Goal: Information Seeking & Learning: Find specific page/section

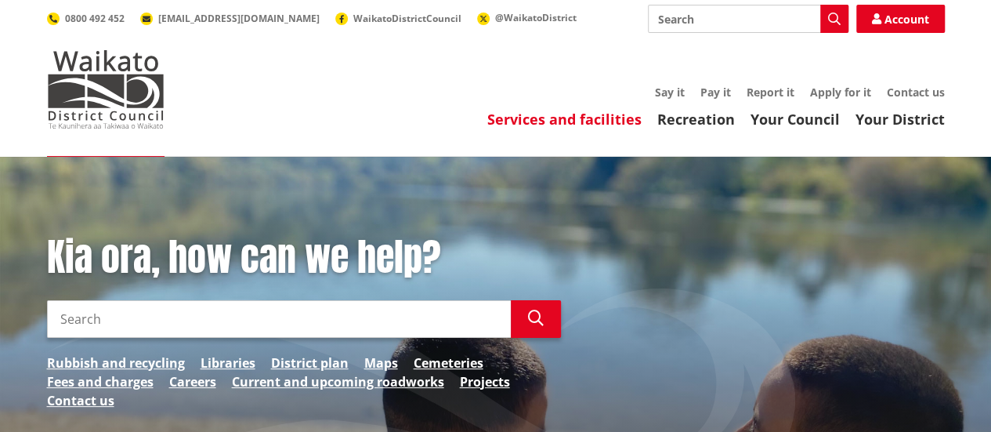
click at [582, 125] on link "Services and facilities" at bounding box center [564, 119] width 154 height 19
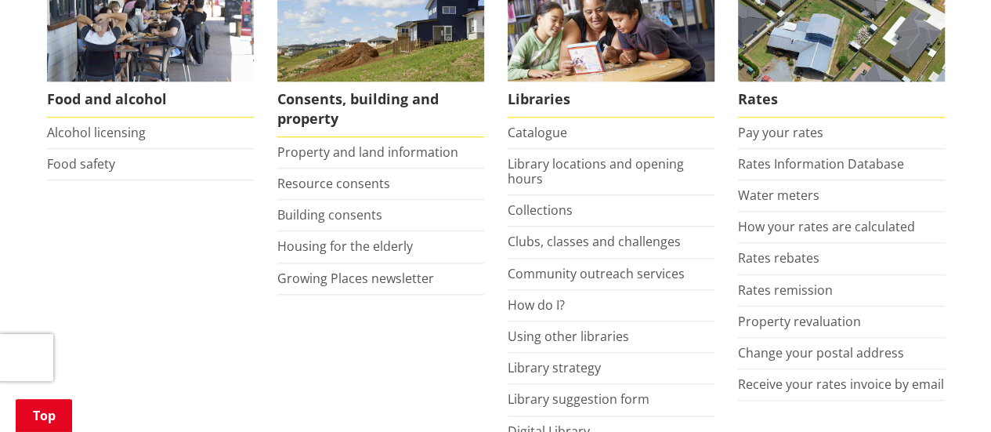
scroll to position [692, 0]
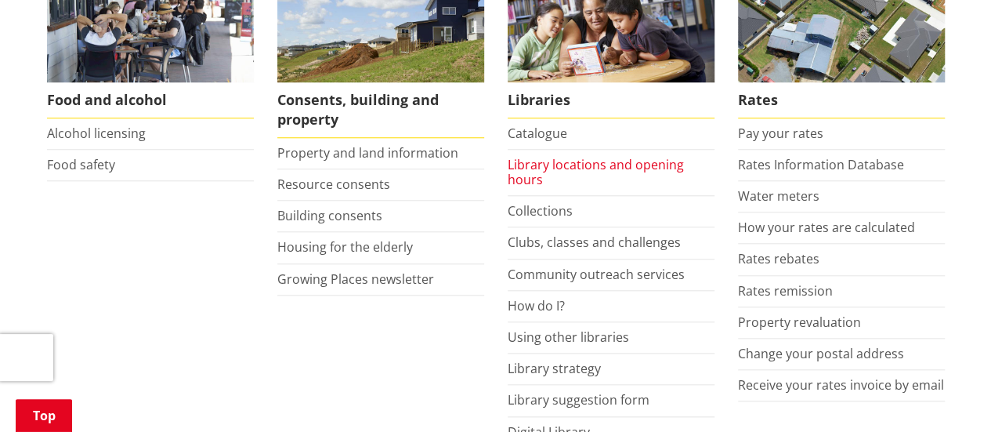
click at [538, 165] on link "Library locations and opening hours" at bounding box center [596, 172] width 176 height 32
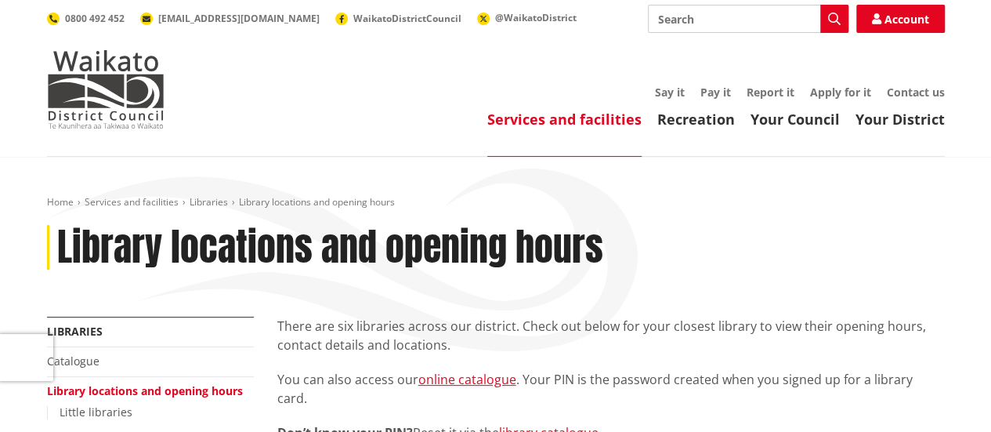
click at [605, 124] on link "Services and facilities" at bounding box center [564, 119] width 154 height 19
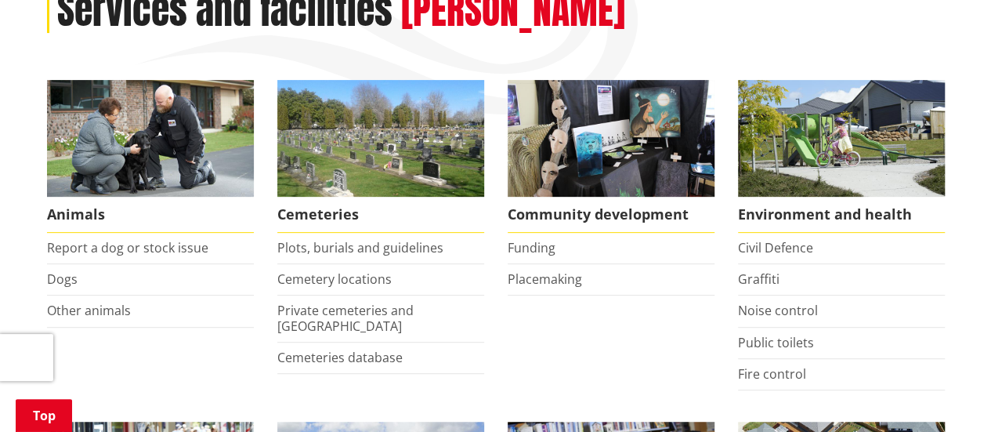
scroll to position [237, 0]
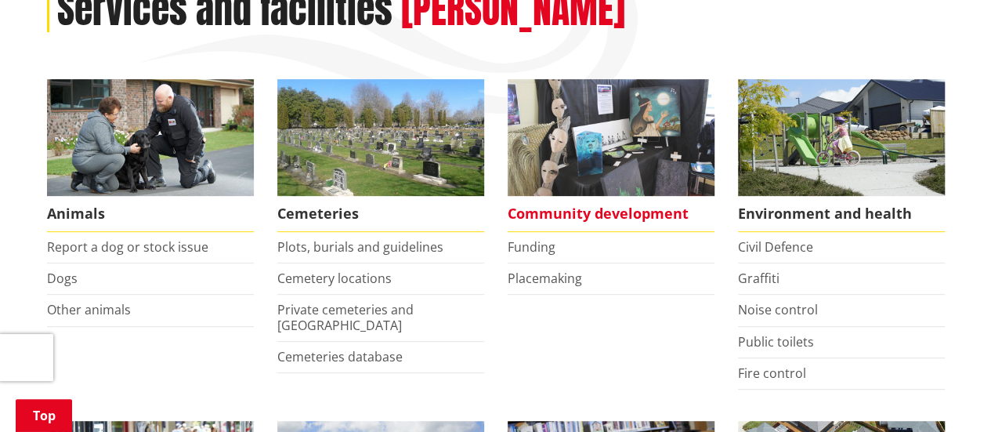
click at [547, 208] on span "Community development" at bounding box center [611, 214] width 207 height 36
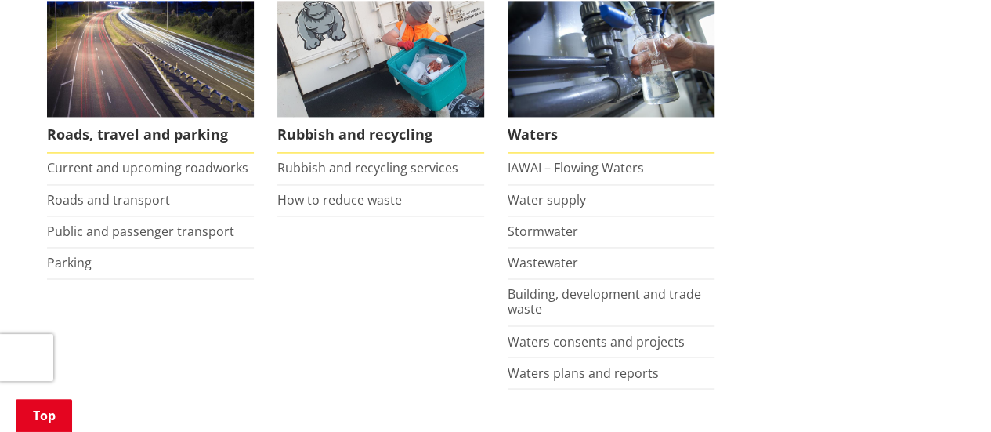
scroll to position [1172, 0]
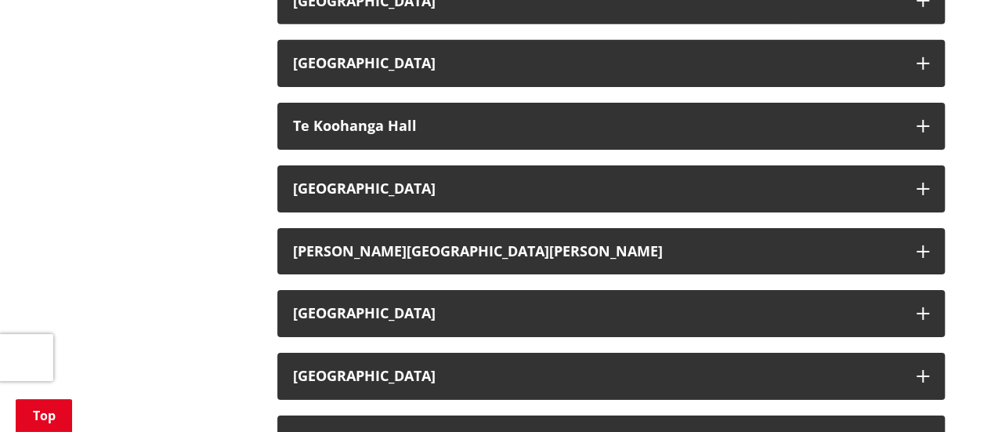
scroll to position [2543, 0]
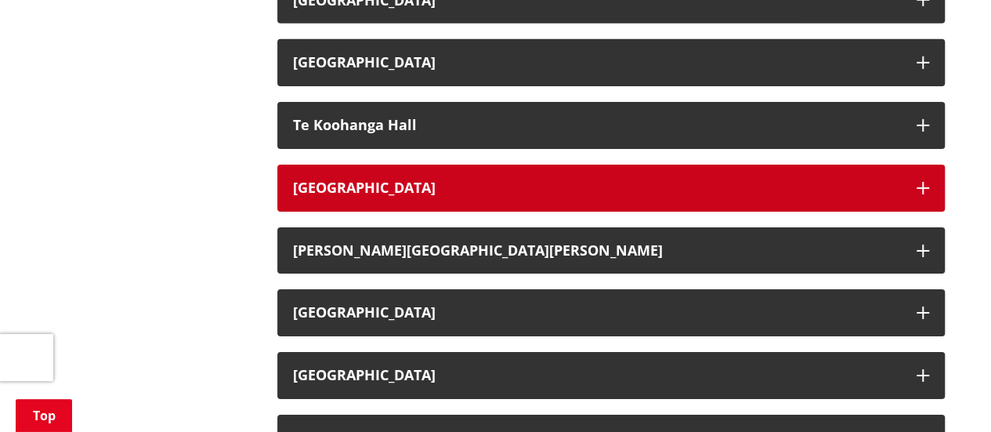
click at [372, 196] on h3 "Te Kowhai Hall" at bounding box center [597, 188] width 608 height 16
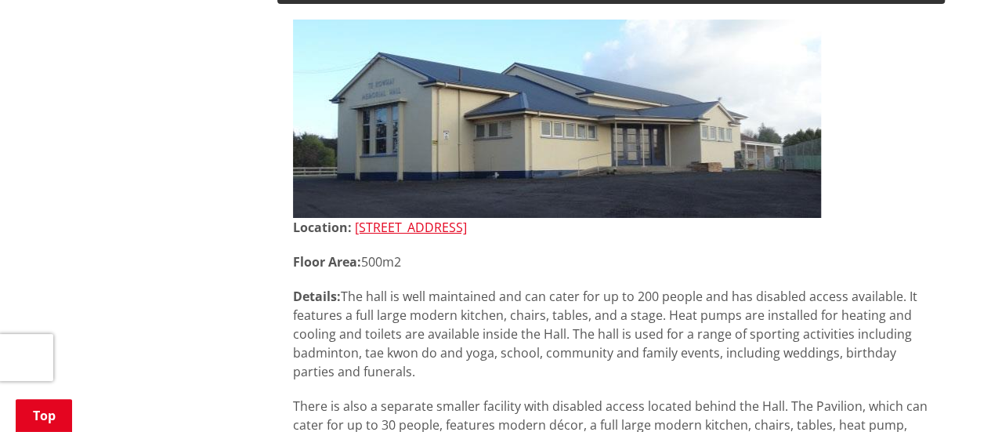
scroll to position [2753, 0]
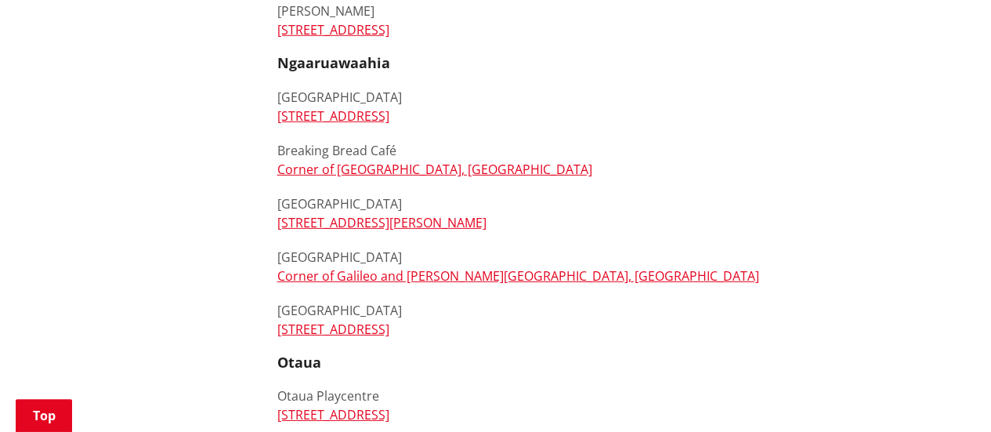
scroll to position [2280, 0]
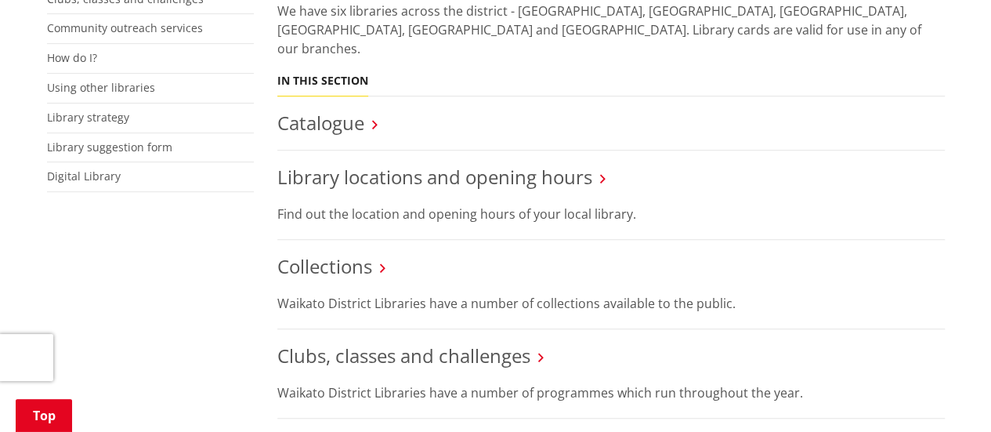
scroll to position [448, 0]
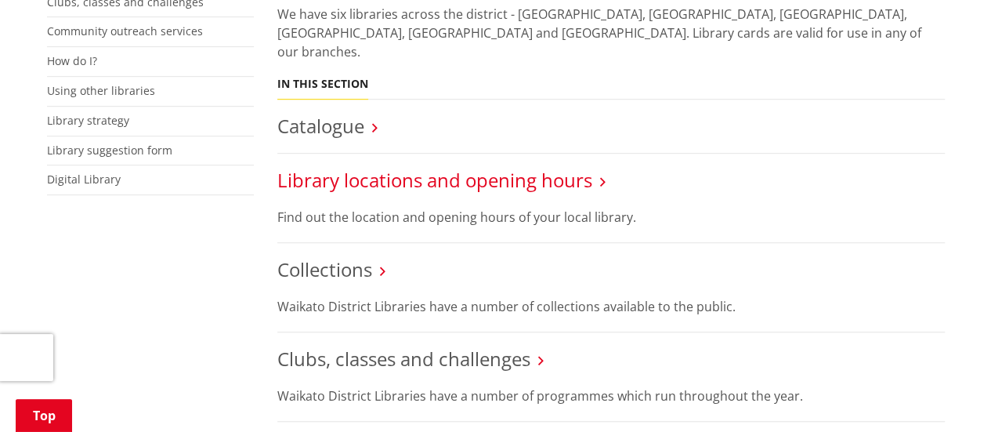
click at [462, 167] on link "Library locations and opening hours" at bounding box center [434, 180] width 315 height 26
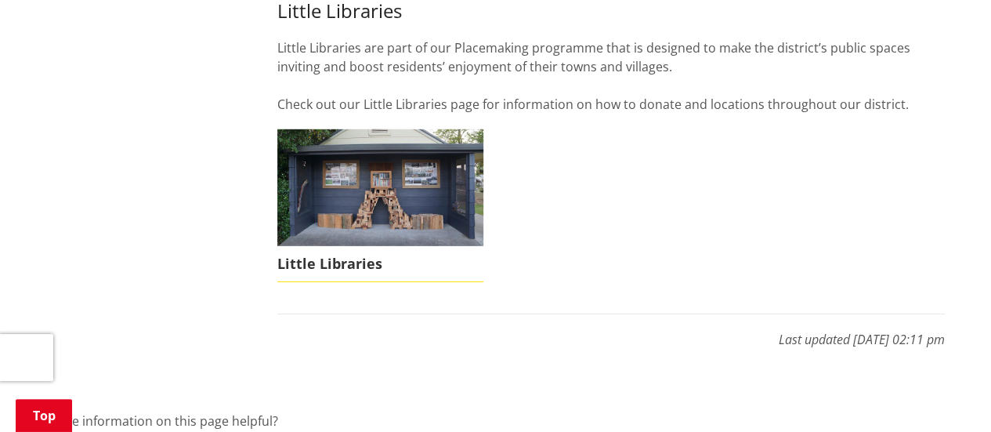
scroll to position [2277, 0]
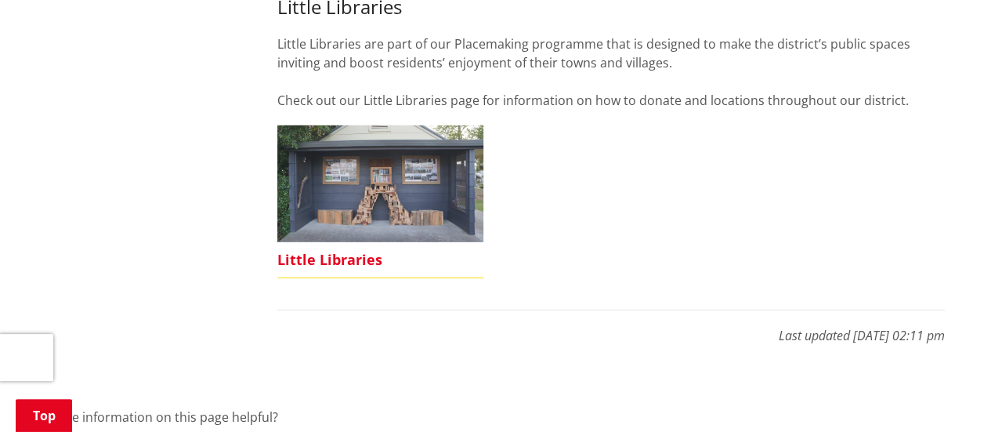
click at [394, 155] on img at bounding box center [380, 183] width 207 height 116
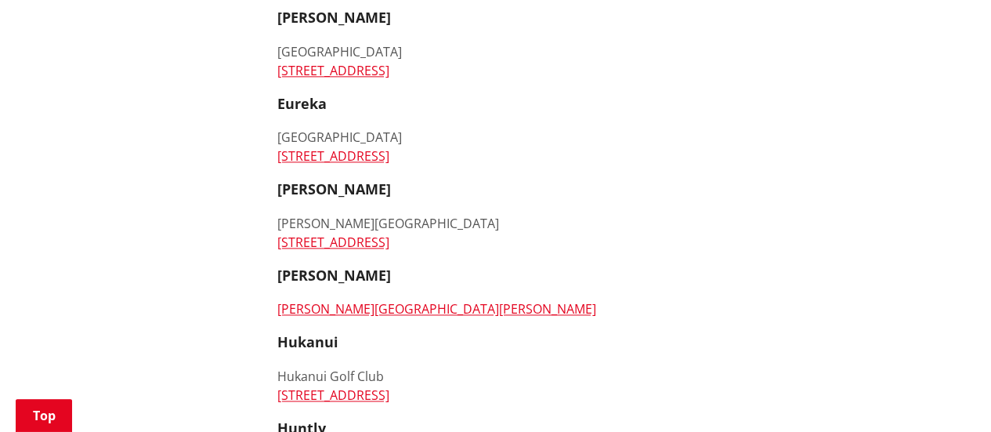
scroll to position [990, 0]
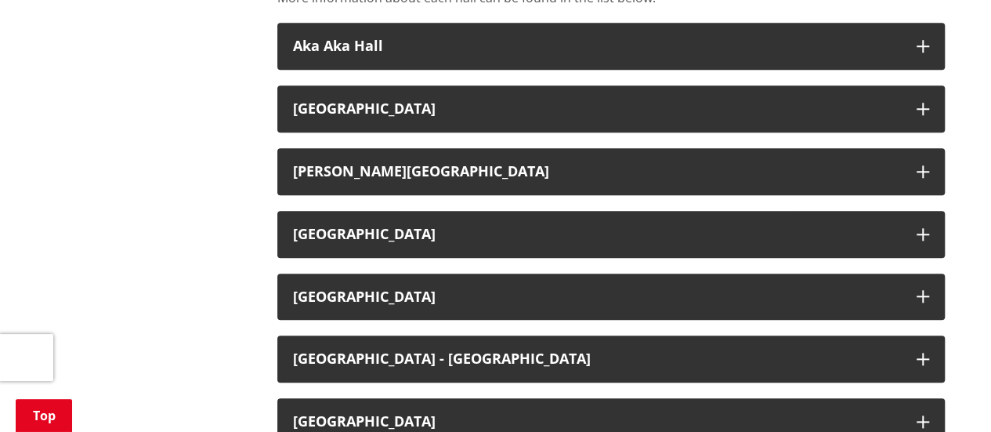
scroll to position [708, 0]
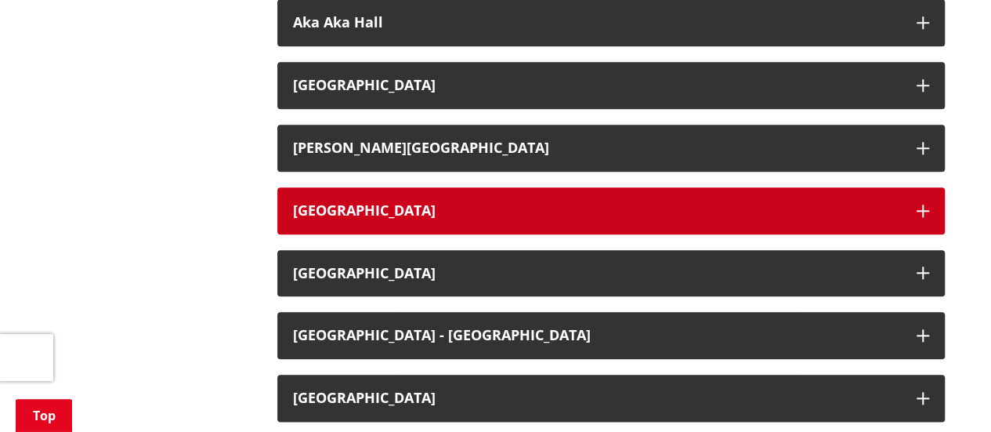
click at [438, 208] on h3 "Gordonton District Hall" at bounding box center [597, 211] width 608 height 16
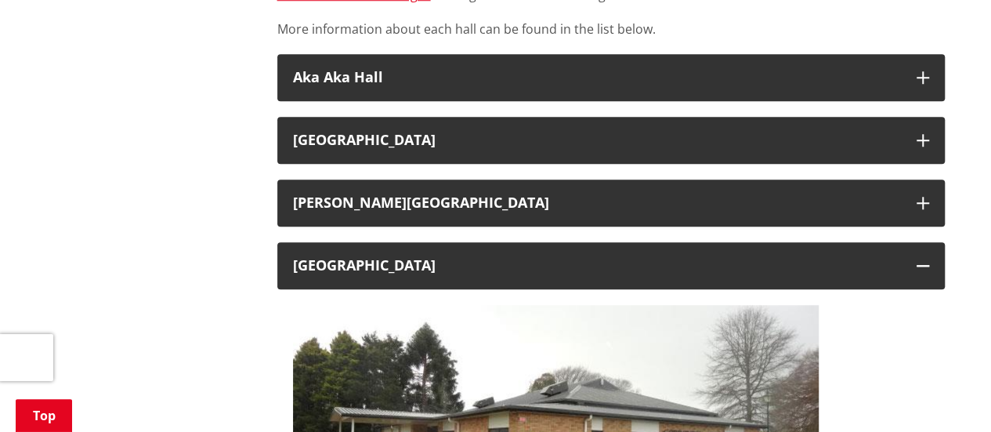
scroll to position [652, 0]
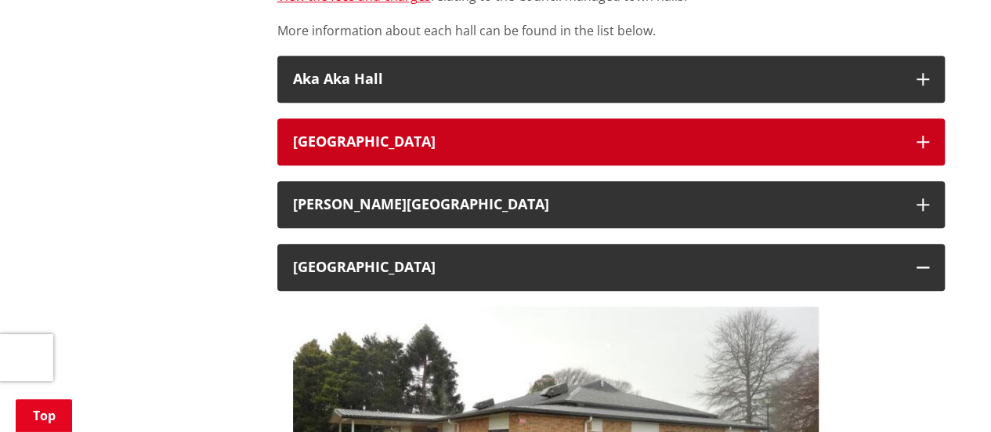
click at [498, 138] on h3 "Eureka Hall" at bounding box center [597, 142] width 608 height 16
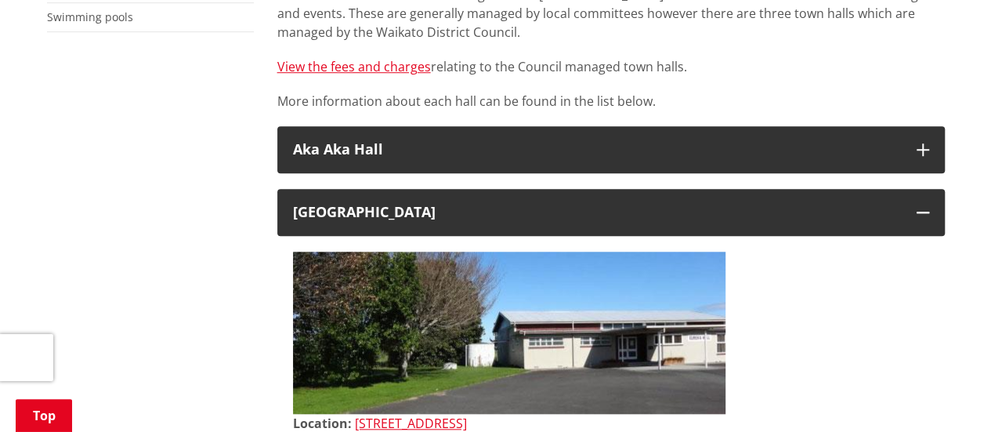
scroll to position [571, 0]
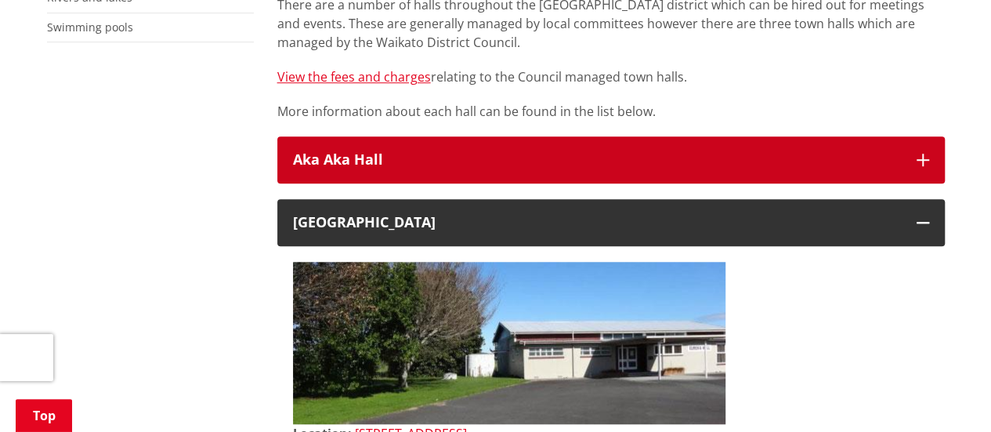
click at [579, 161] on h3 "Aka Aka Hall" at bounding box center [597, 160] width 608 height 16
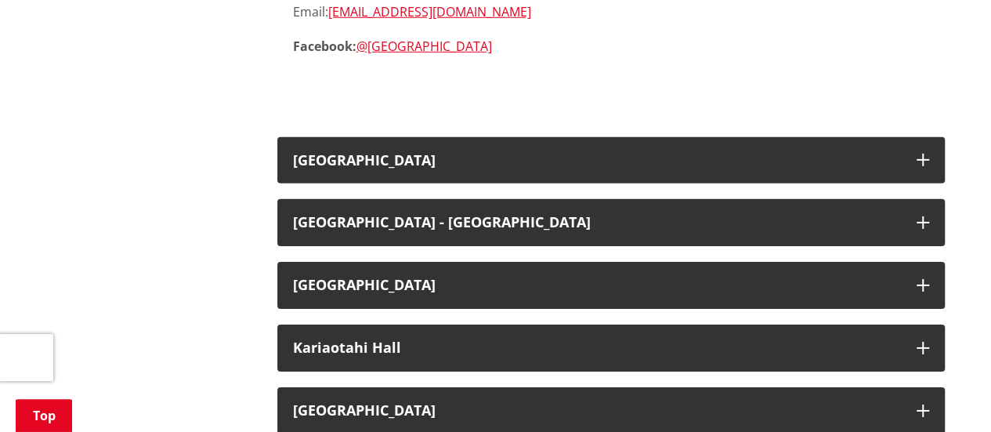
scroll to position [2366, 0]
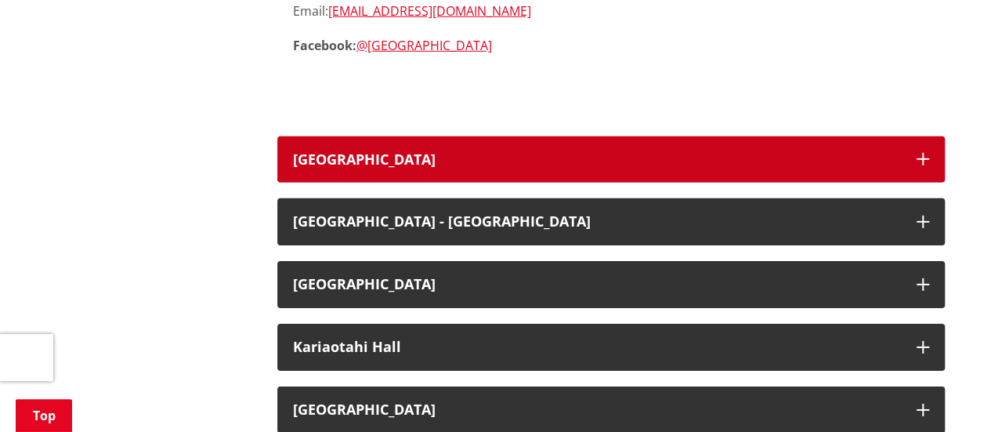
click at [476, 165] on h3 "Horsham Downs Hall" at bounding box center [597, 160] width 608 height 16
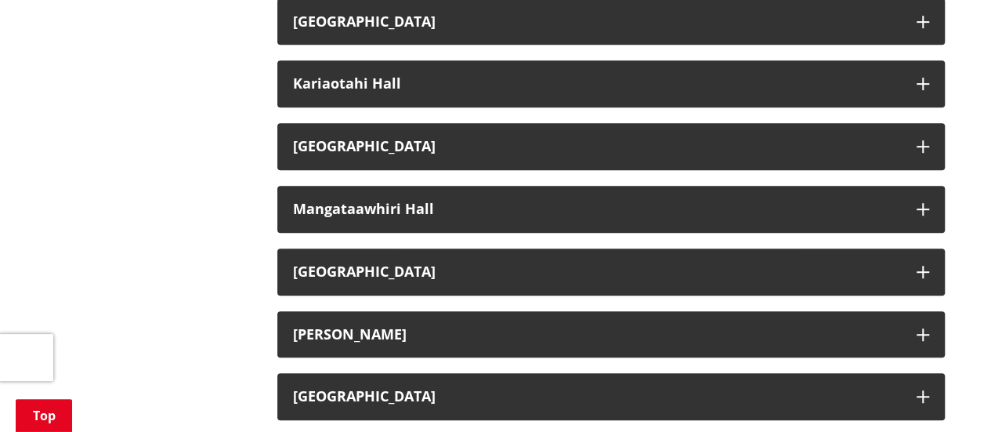
scroll to position [3343, 0]
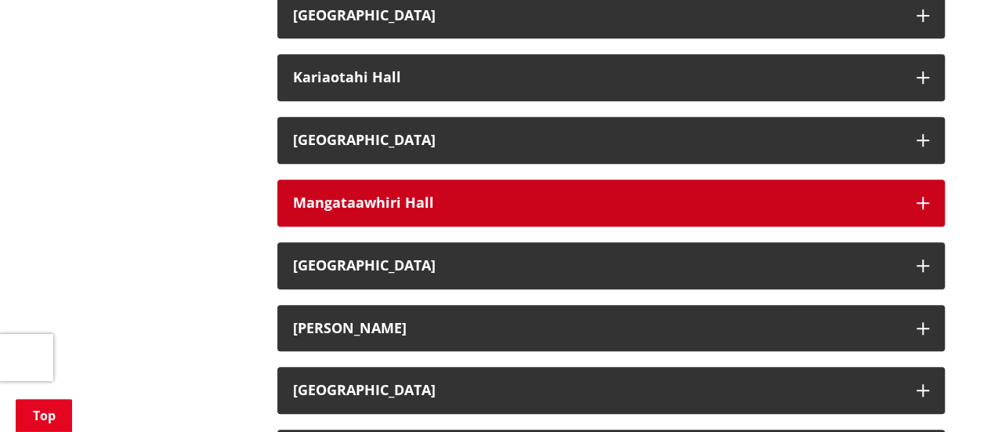
click at [464, 200] on h3 "Mangataawhiri Hall" at bounding box center [597, 203] width 608 height 16
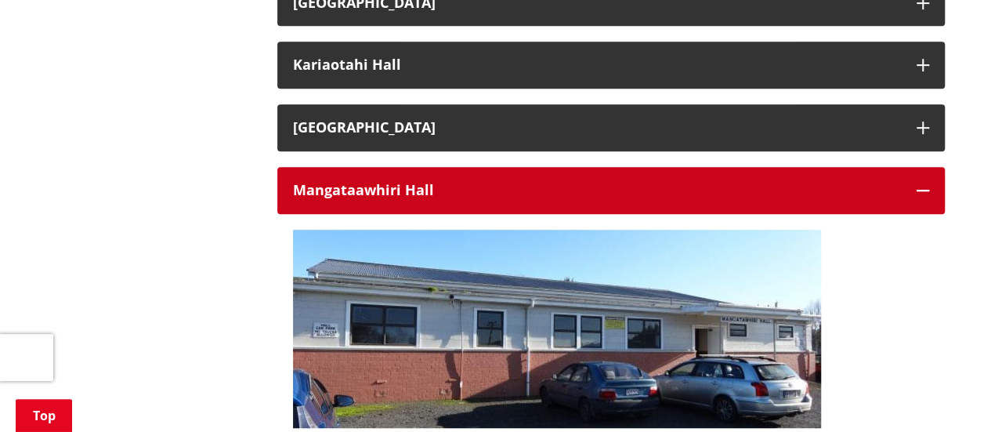
scroll to position [3347, 0]
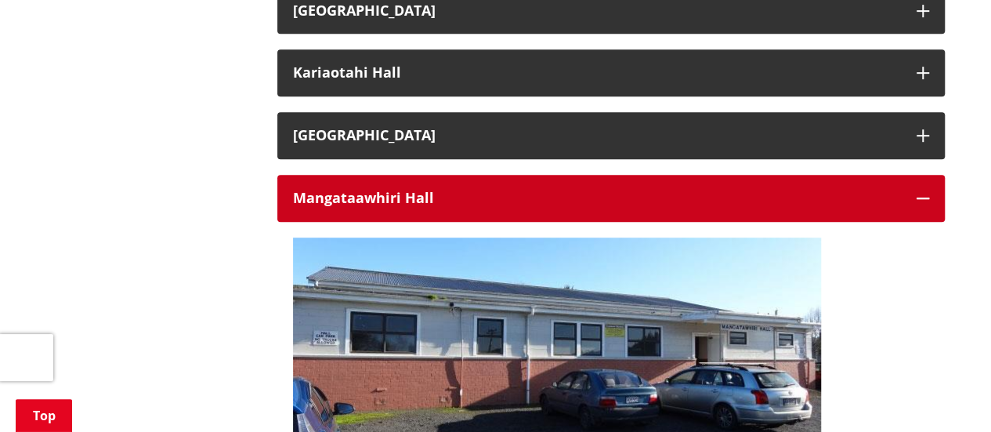
click at [464, 200] on h3 "Mangataawhiri Hall" at bounding box center [597, 198] width 608 height 16
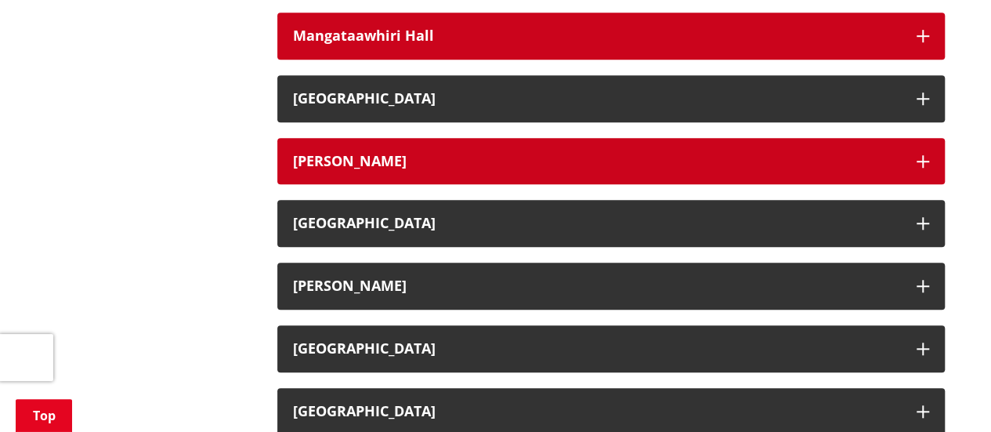
scroll to position [3510, 0]
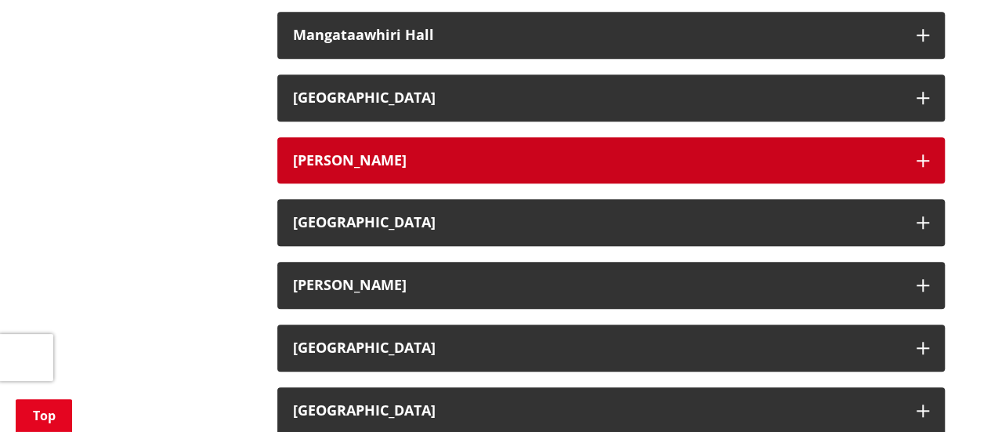
click at [406, 167] on h3 "Matangi Hall" at bounding box center [597, 161] width 608 height 16
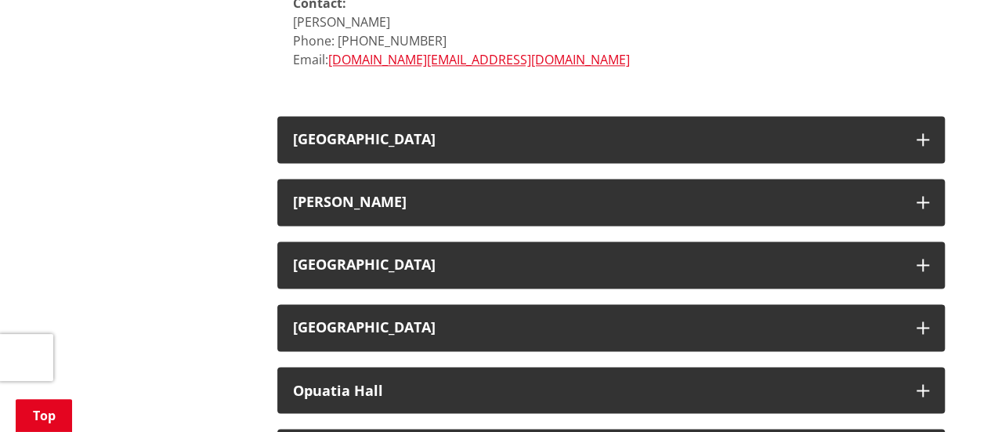
scroll to position [4073, 0]
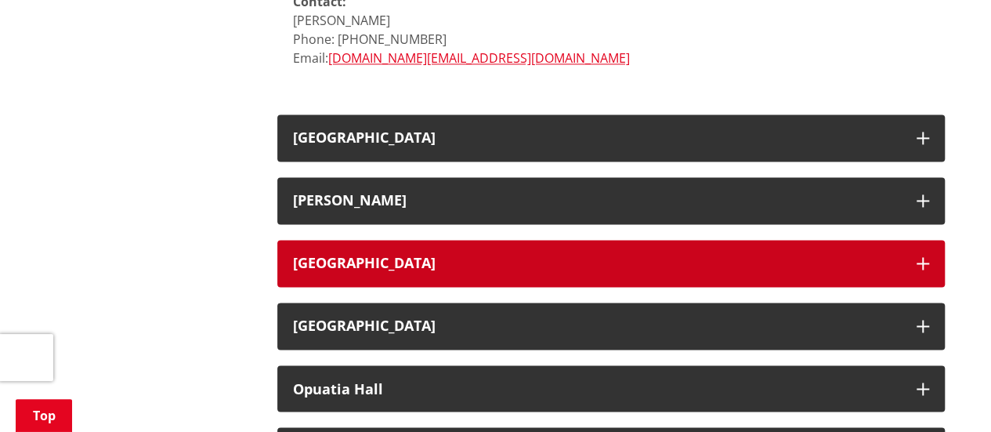
click at [520, 255] on h3 "Ngaaruawaahia Memorial Hall" at bounding box center [597, 263] width 608 height 16
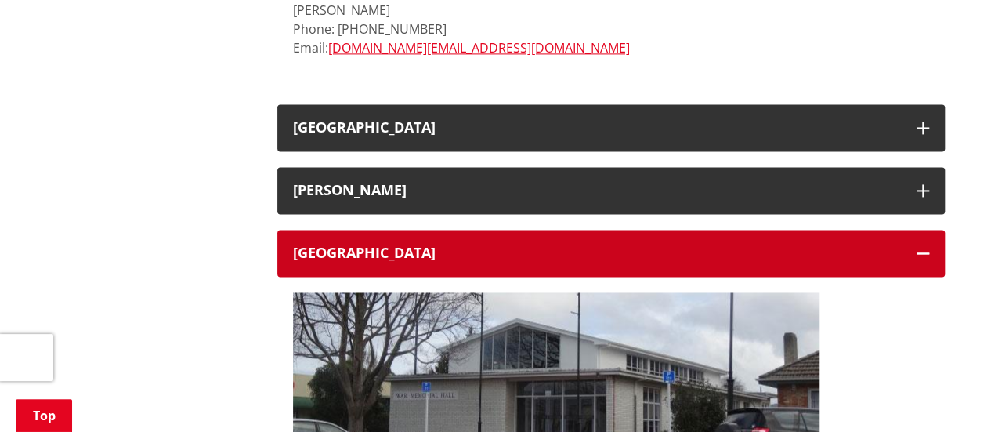
scroll to position [4080, 0]
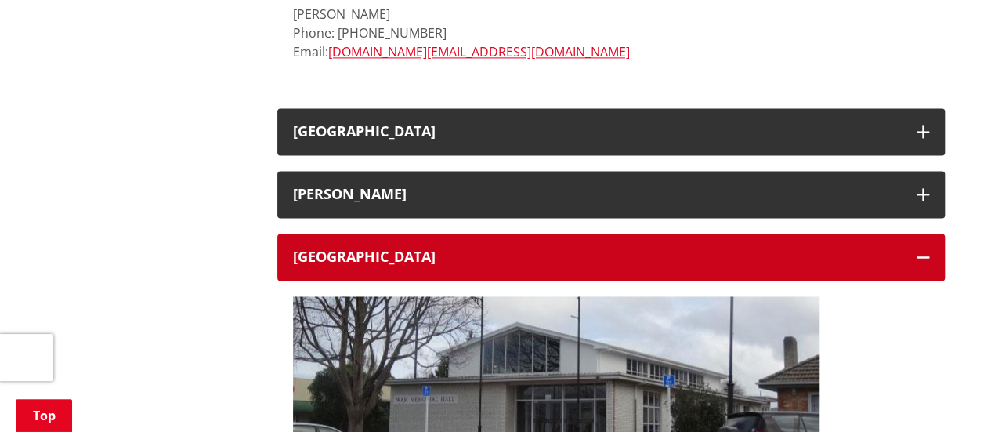
click at [520, 249] on h3 "Ngaaruawaahia Memorial Hall" at bounding box center [597, 257] width 608 height 16
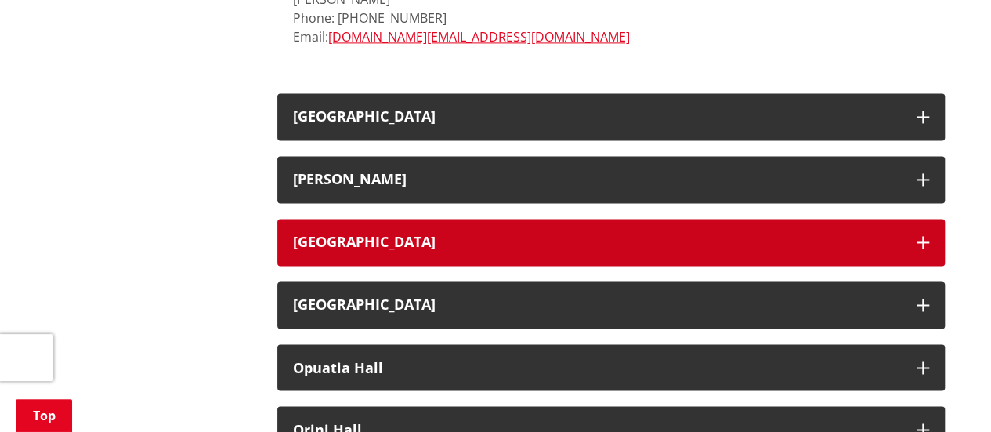
scroll to position [4095, 0]
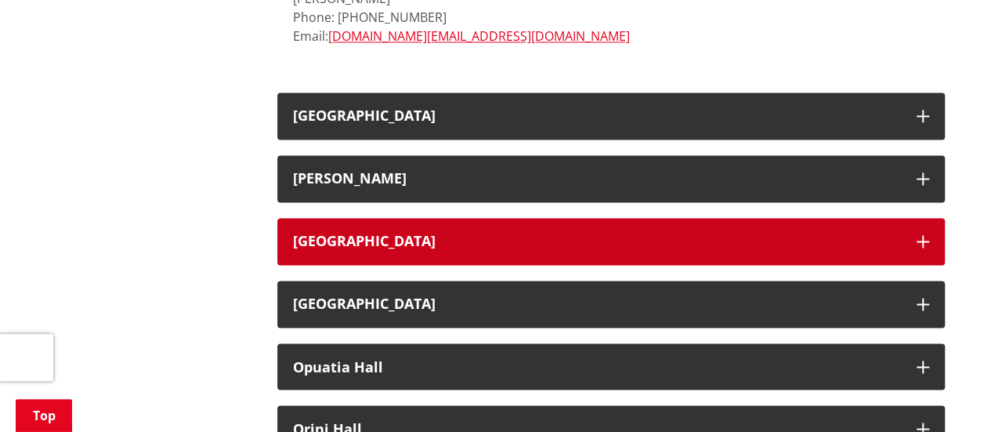
click at [493, 236] on button "Ngaaruawaahia Memorial Hall" at bounding box center [610, 241] width 667 height 47
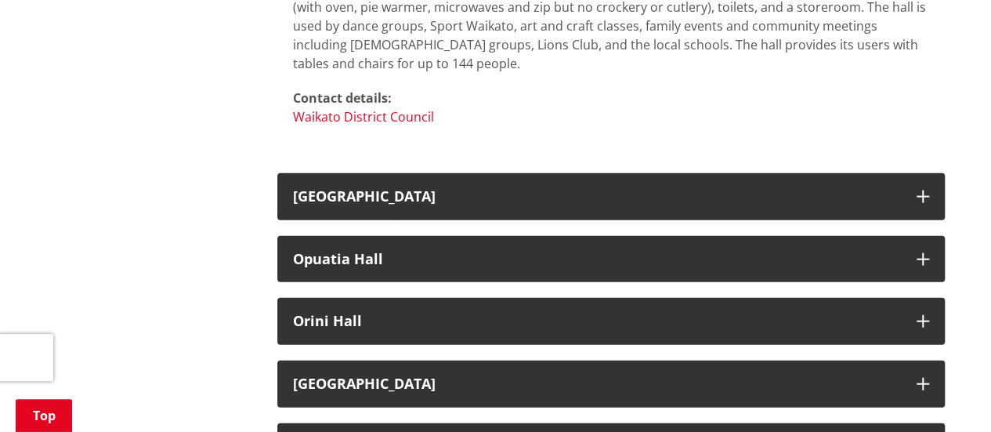
scroll to position [4674, 0]
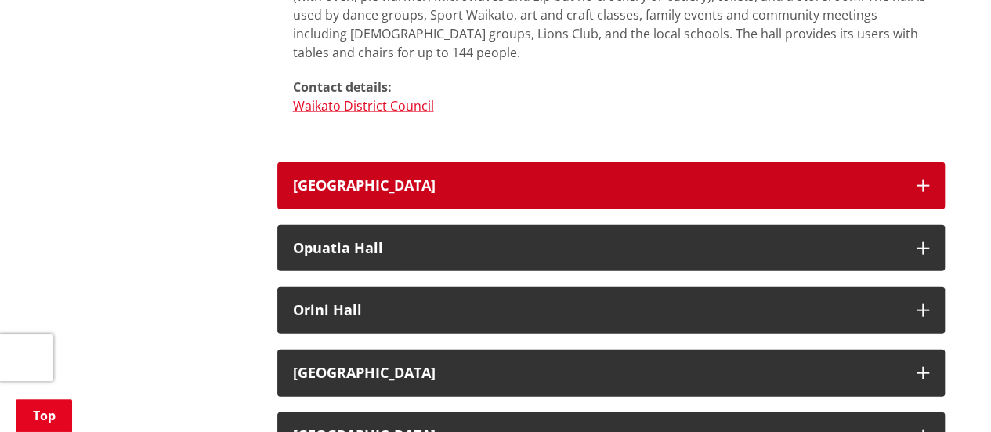
click at [383, 178] on h3 "Ohinewai Hall" at bounding box center [597, 186] width 608 height 16
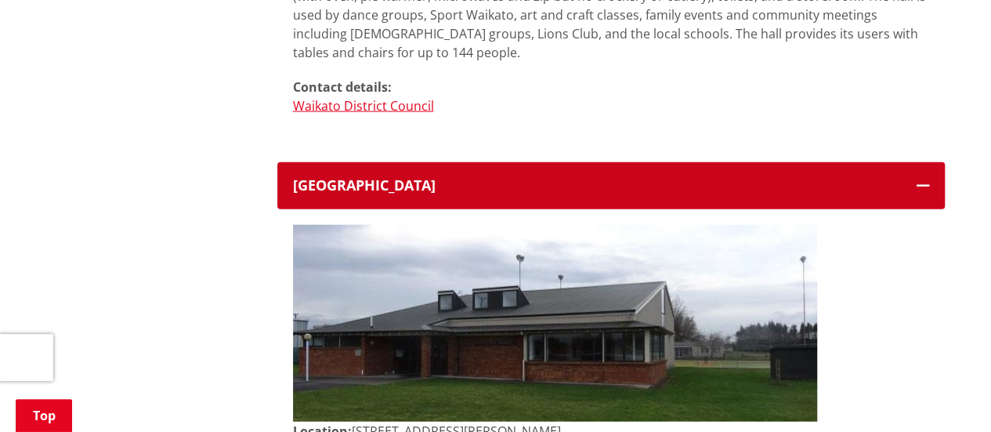
click at [383, 178] on h3 "Ohinewai Hall" at bounding box center [597, 186] width 608 height 16
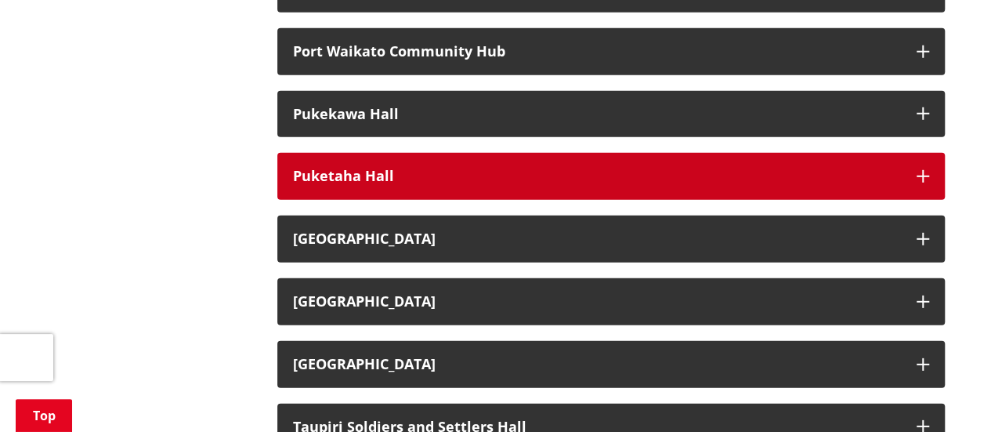
scroll to position [5121, 0]
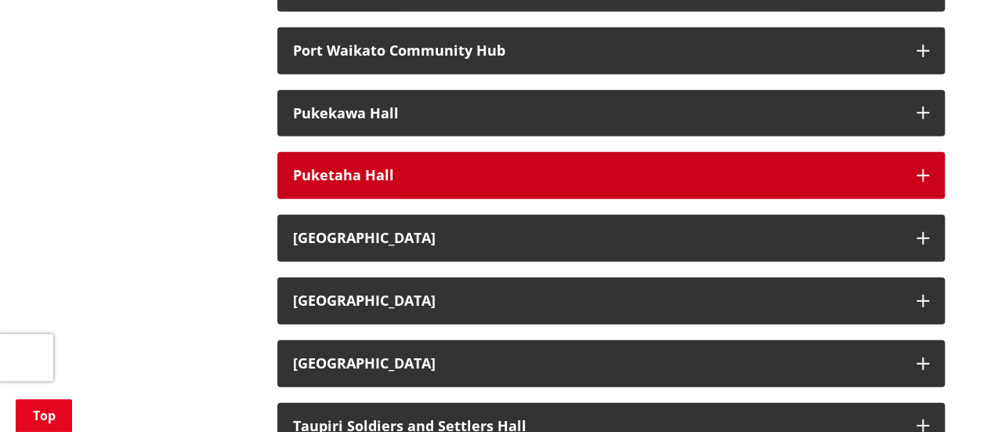
click at [338, 168] on h3 "Puketaha Hall" at bounding box center [597, 176] width 608 height 16
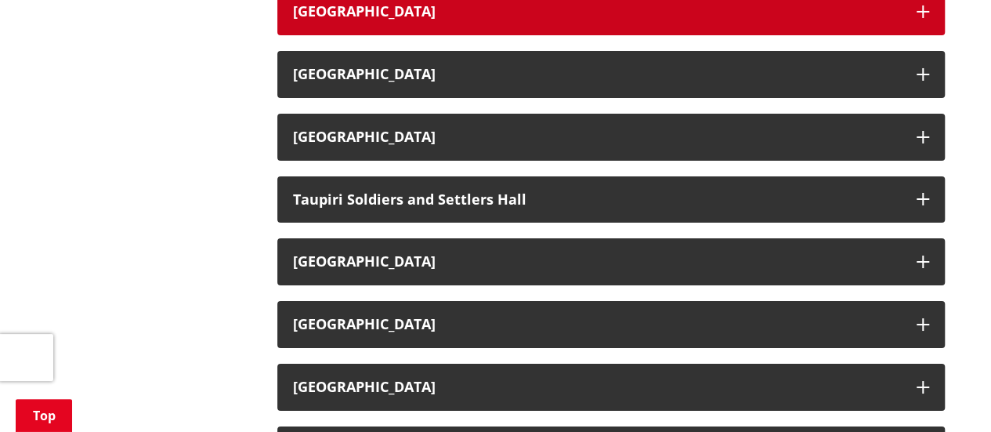
scroll to position [5749, 0]
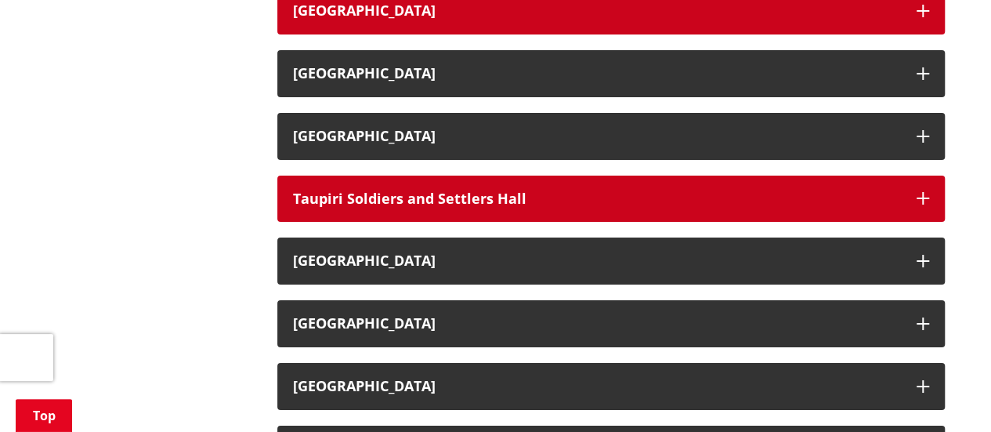
click at [539, 189] on button "Taupiri Soldiers and Settlers Hall" at bounding box center [610, 198] width 667 height 47
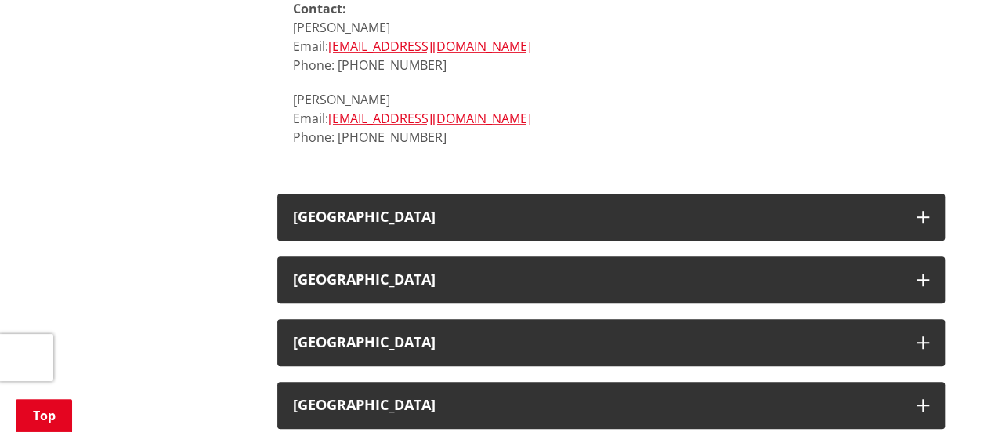
scroll to position [6327, 0]
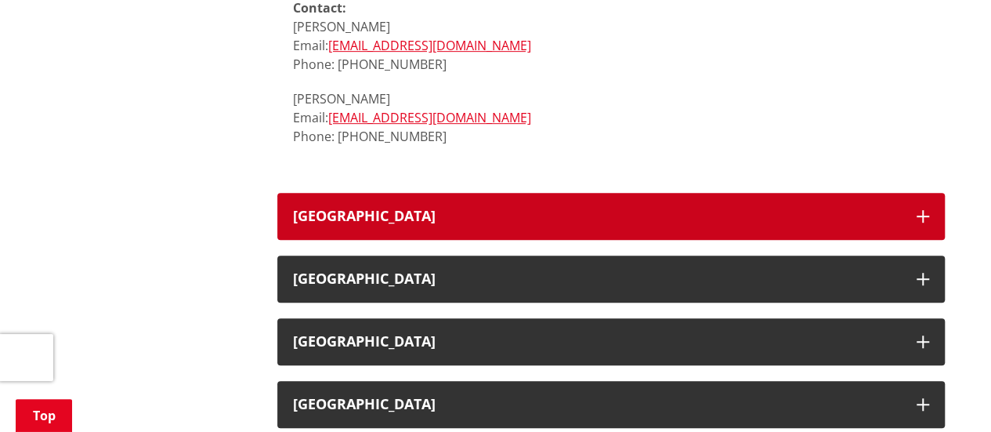
click at [515, 208] on h3 "Taupiri War Memorial Hall" at bounding box center [597, 216] width 608 height 16
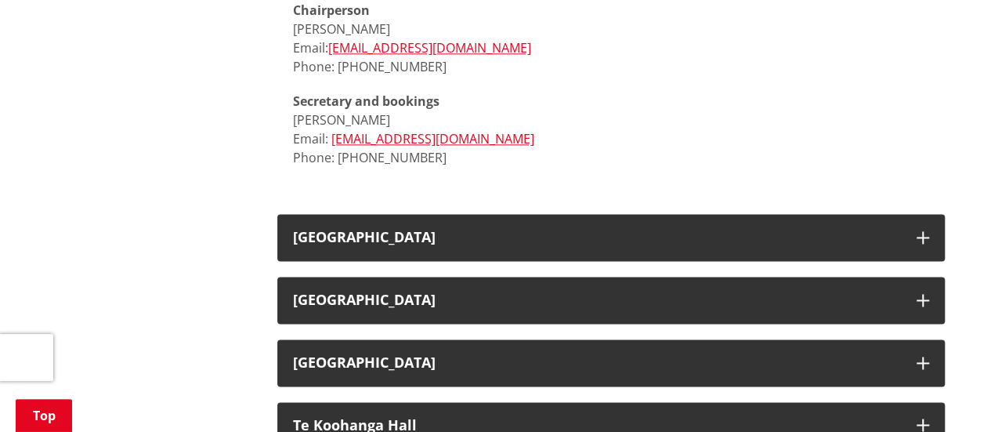
scroll to position [6959, 0]
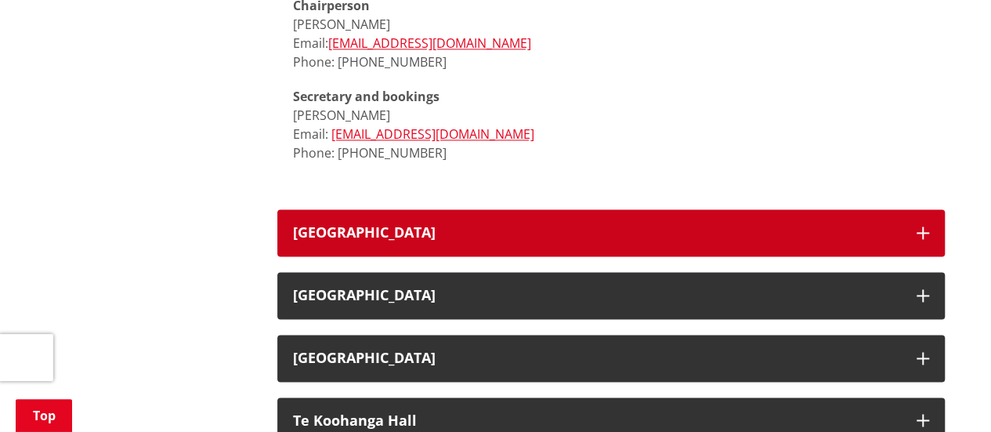
click at [515, 209] on button "Tauwhare War Memorial Hall" at bounding box center [610, 232] width 667 height 47
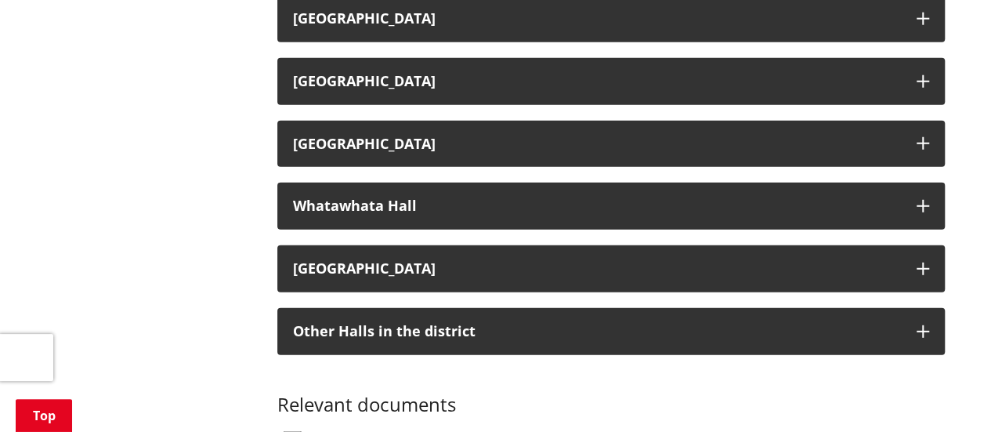
scroll to position [7971, 0]
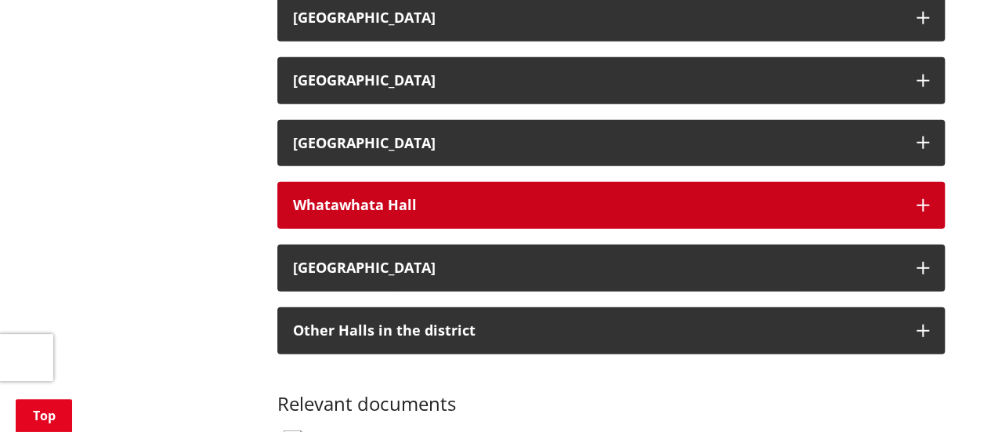
click at [532, 195] on button "Whatawhata Hall" at bounding box center [610, 205] width 667 height 47
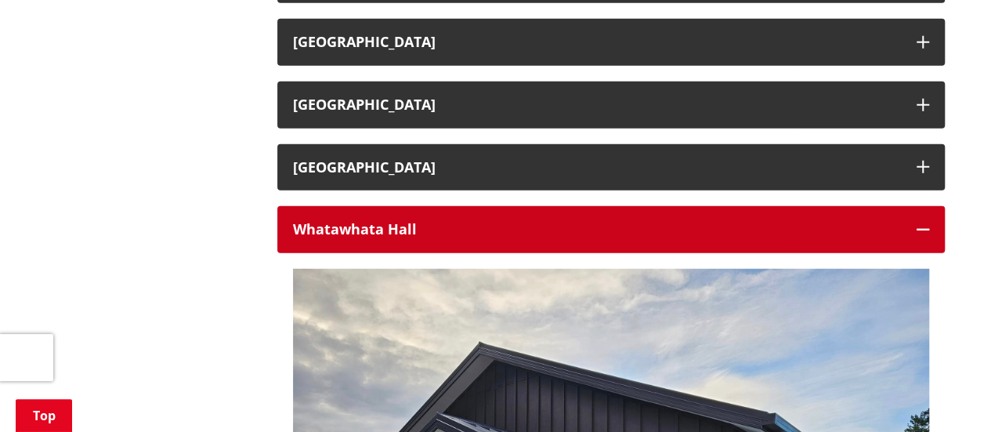
scroll to position [7940, 0]
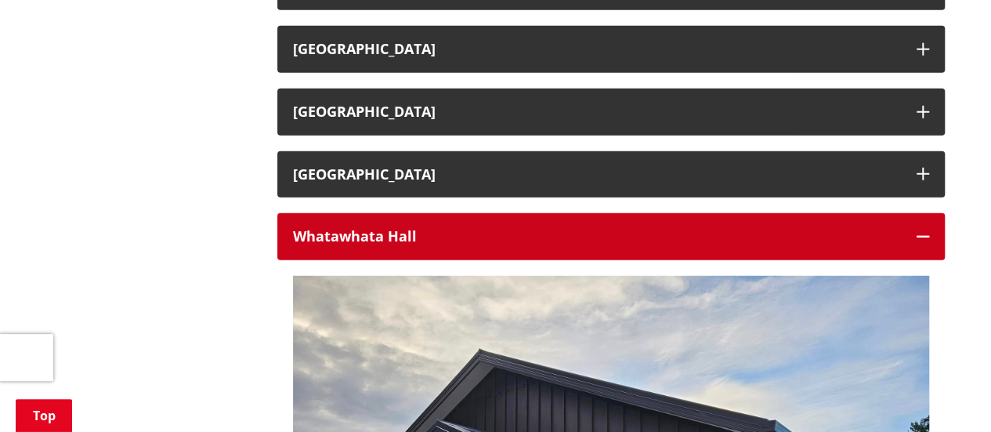
click at [523, 229] on div "Whatawhata Hall" at bounding box center [597, 237] width 608 height 16
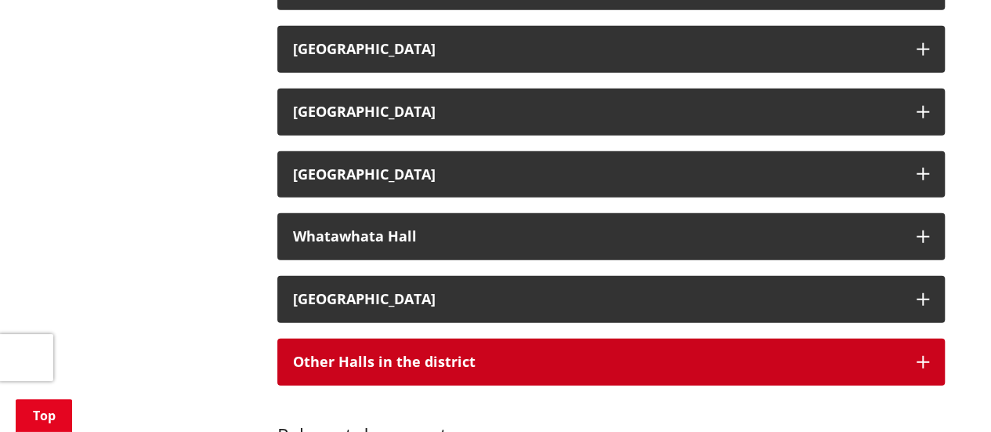
click at [490, 354] on h3 "Other Halls in the district" at bounding box center [597, 362] width 608 height 16
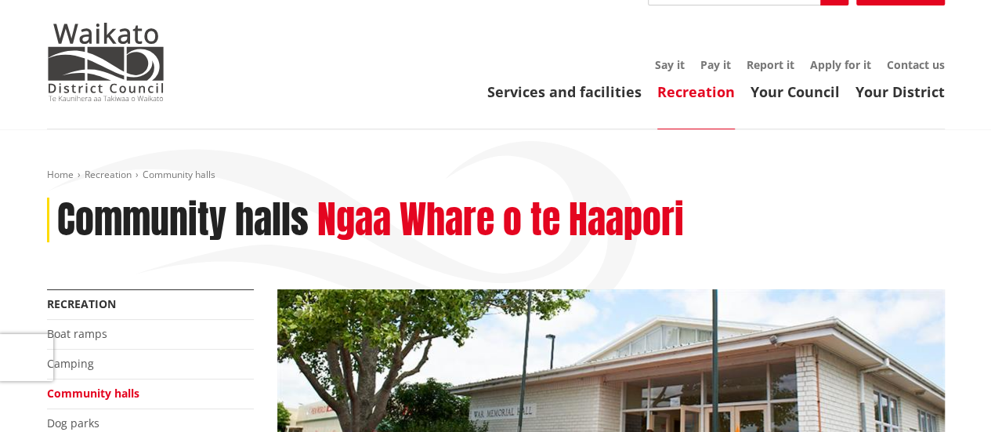
scroll to position [0, 0]
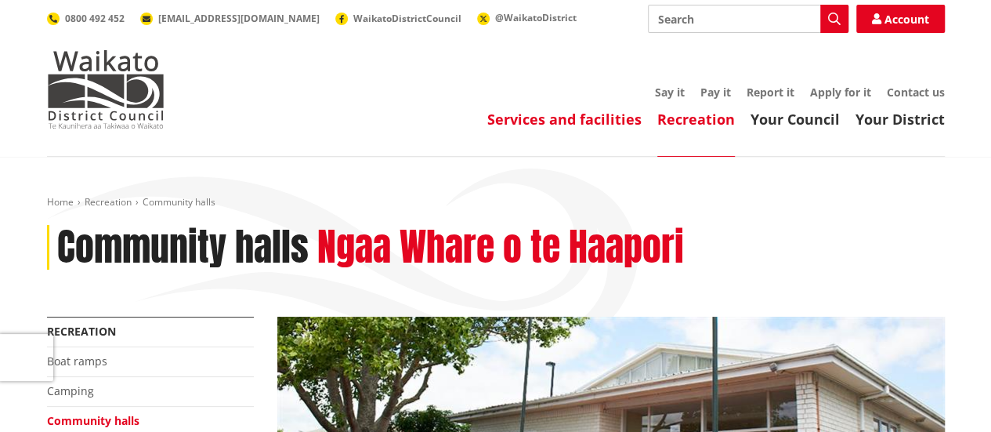
click at [572, 117] on link "Services and facilities" at bounding box center [564, 119] width 154 height 19
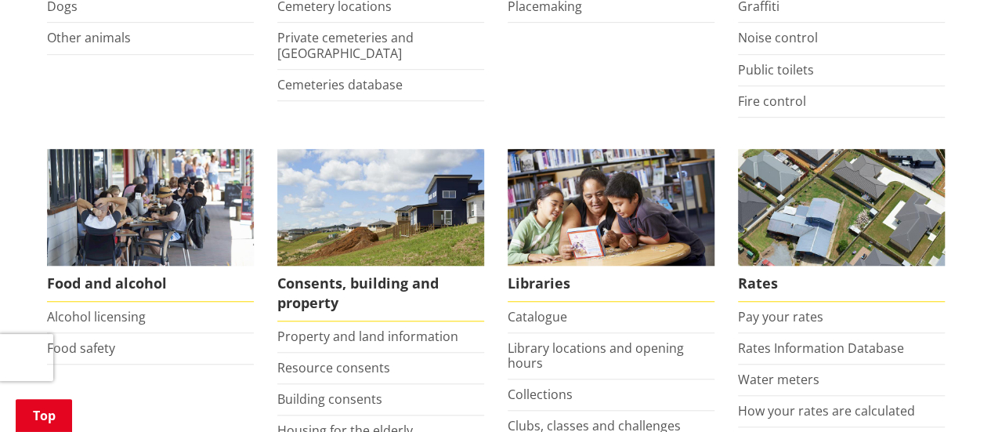
scroll to position [600, 0]
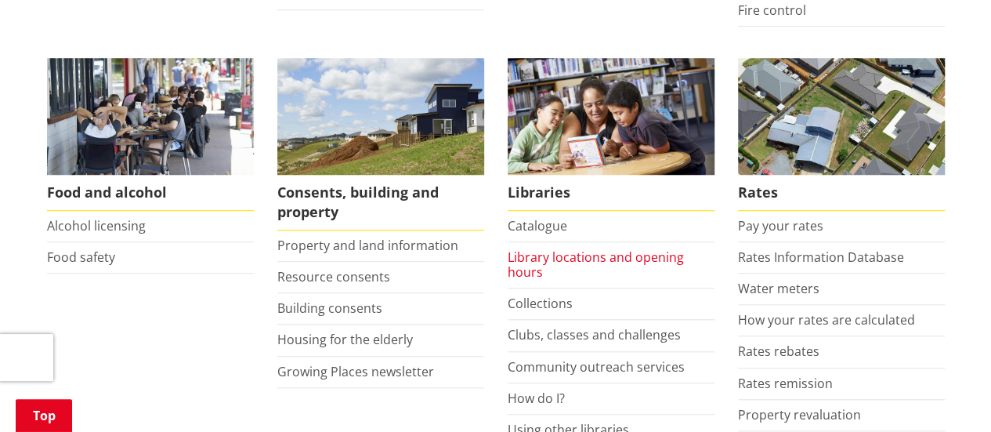
click at [583, 259] on link "Library locations and opening hours" at bounding box center [596, 264] width 176 height 32
